Goal: Transaction & Acquisition: Purchase product/service

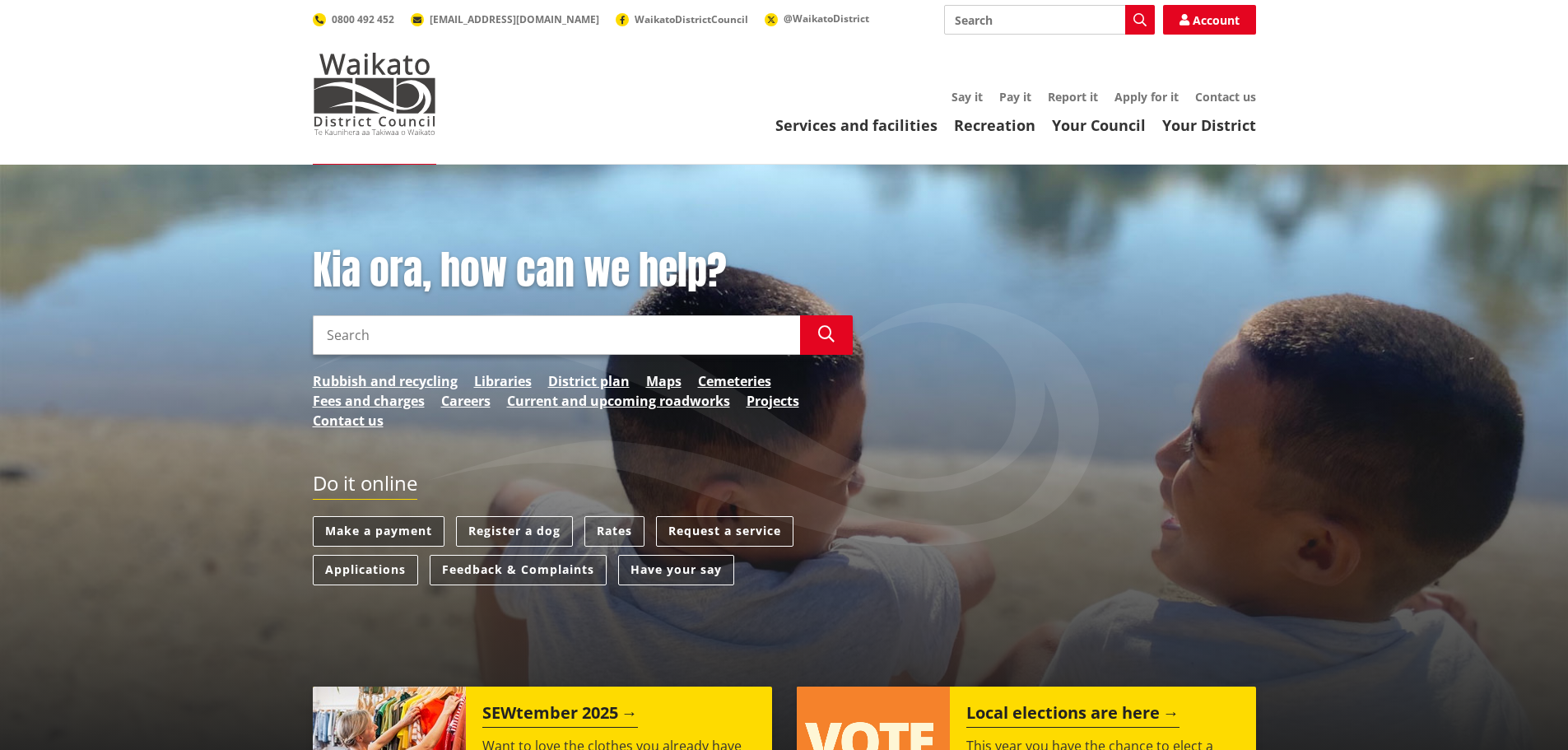
click at [386, 528] on link "Make a payment" at bounding box center [379, 530] width 132 height 30
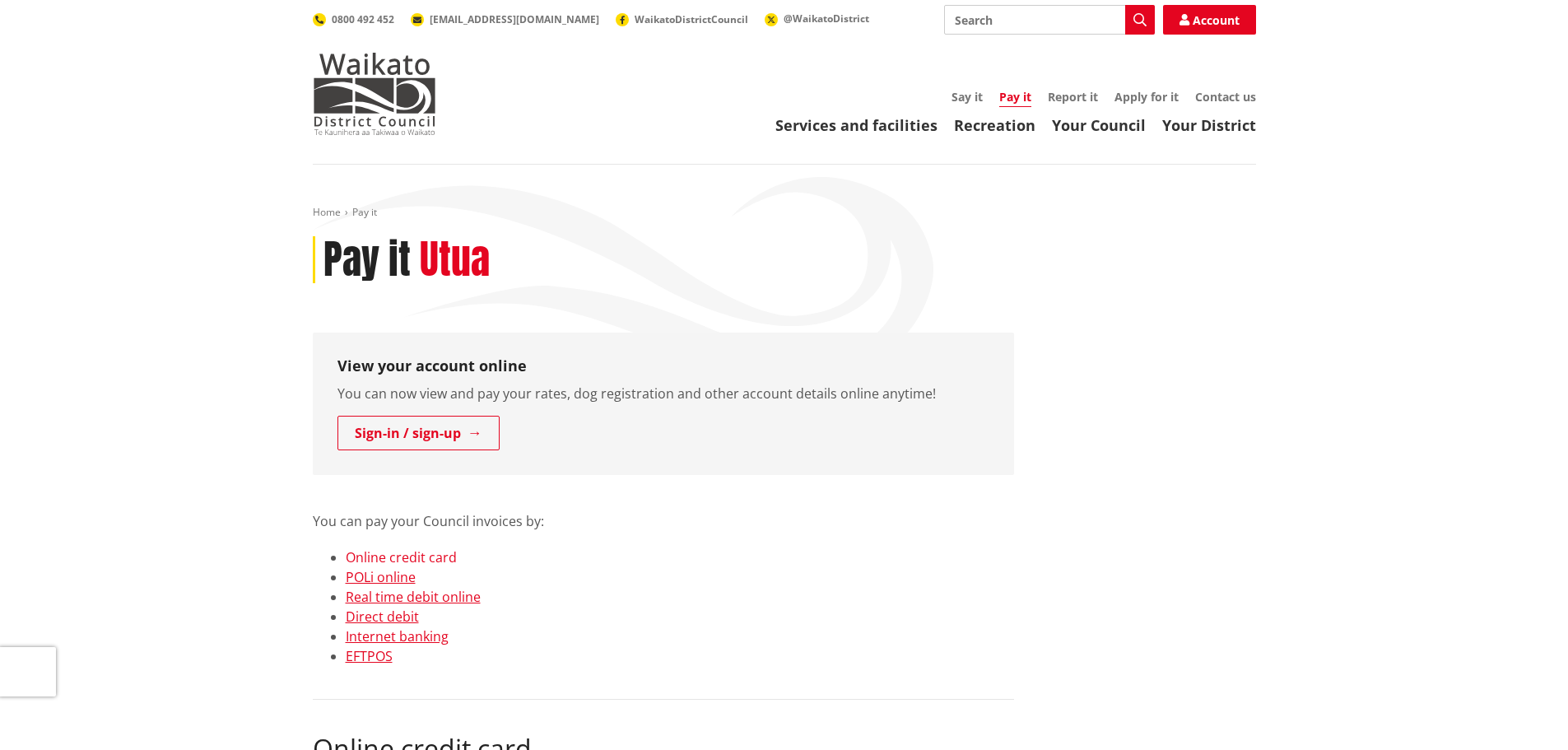
click at [422, 557] on link "Online credit card" at bounding box center [401, 556] width 111 height 18
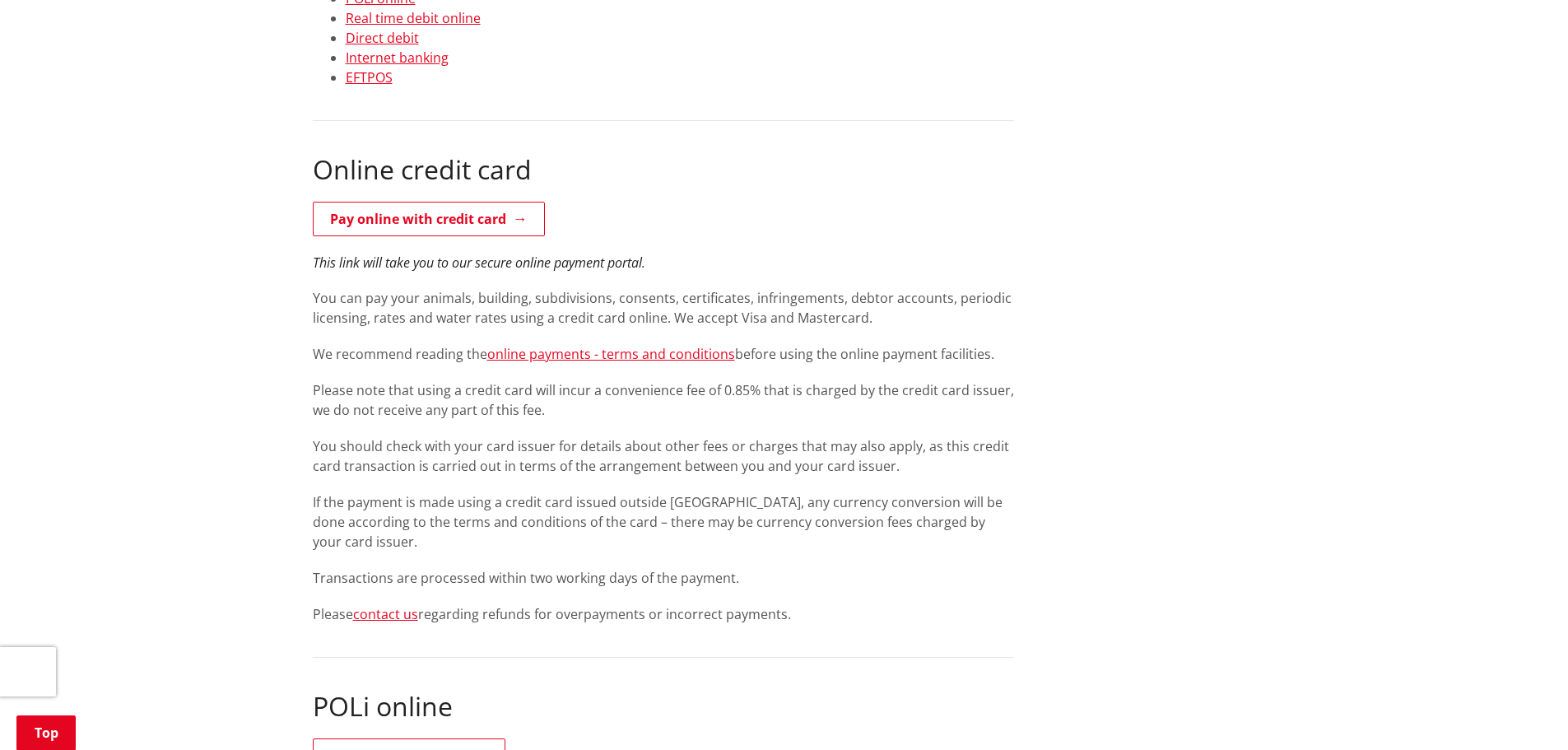
scroll to position [260, 0]
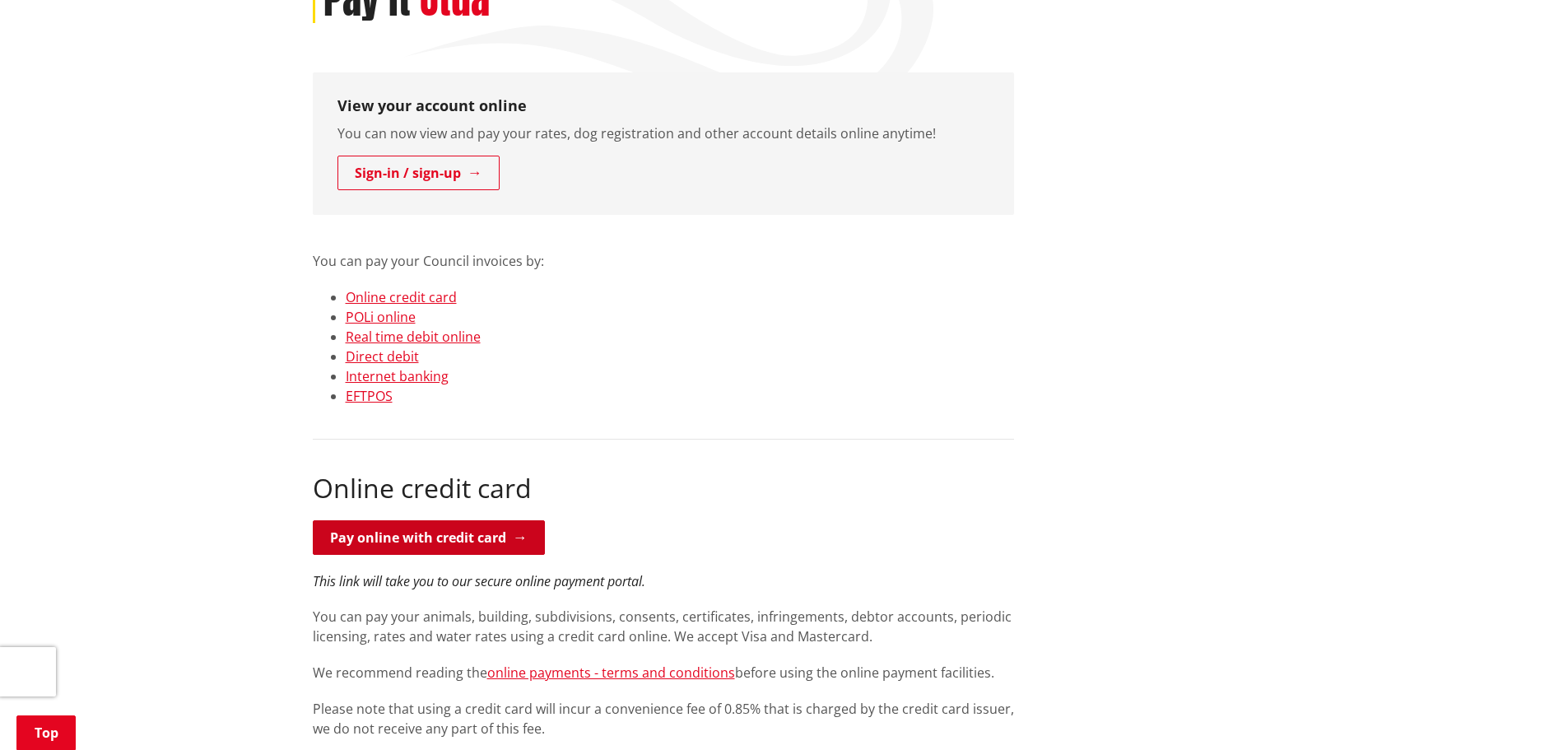
click at [398, 532] on link "Pay online with credit card" at bounding box center [428, 537] width 232 height 35
